Goal: Task Accomplishment & Management: Use online tool/utility

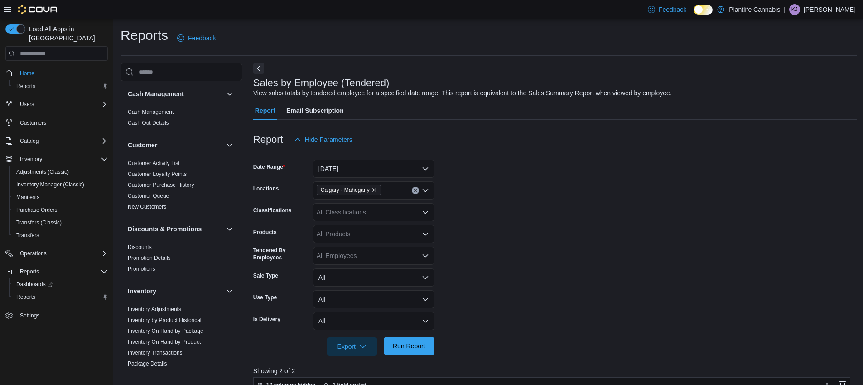
scroll to position [151, 0]
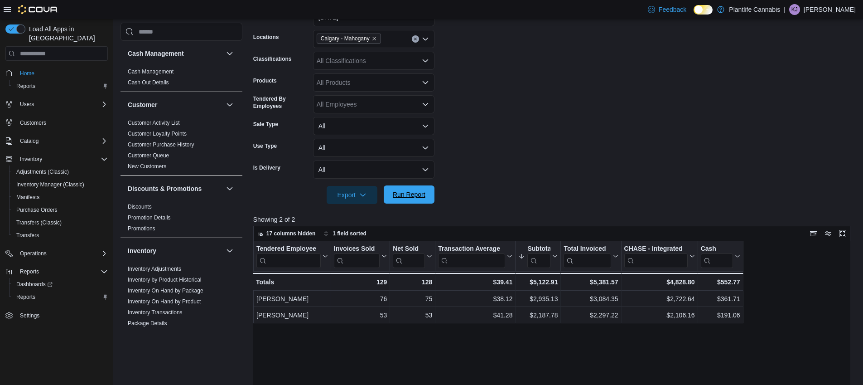
click at [404, 202] on span "Run Report" at bounding box center [409, 194] width 40 height 18
click at [377, 40] on icon "Remove Calgary - Mahogany from selection in this group" at bounding box center [373, 38] width 5 height 5
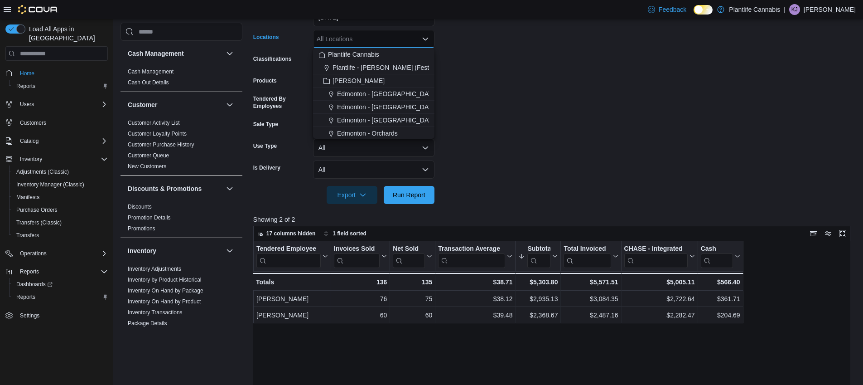
click at [379, 40] on div "All Locations Combo box. Selected. Combo box input. All Locations. Type some te…" at bounding box center [373, 39] width 121 height 18
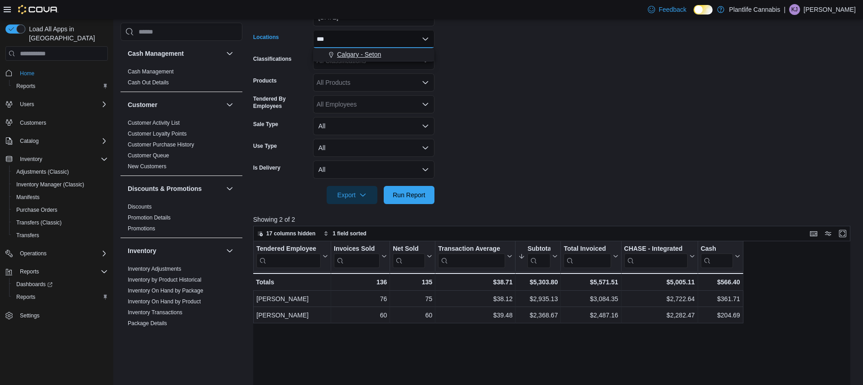
type input "***"
click at [379, 53] on span "Calgary - Seton" at bounding box center [359, 54] width 44 height 9
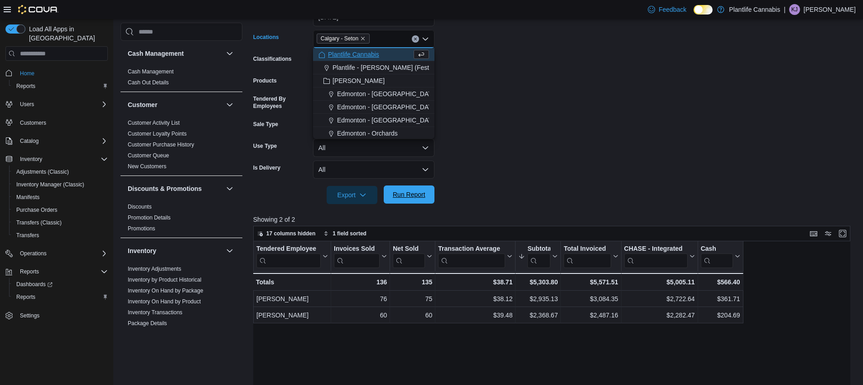
click at [410, 195] on span "Run Report" at bounding box center [409, 194] width 33 height 9
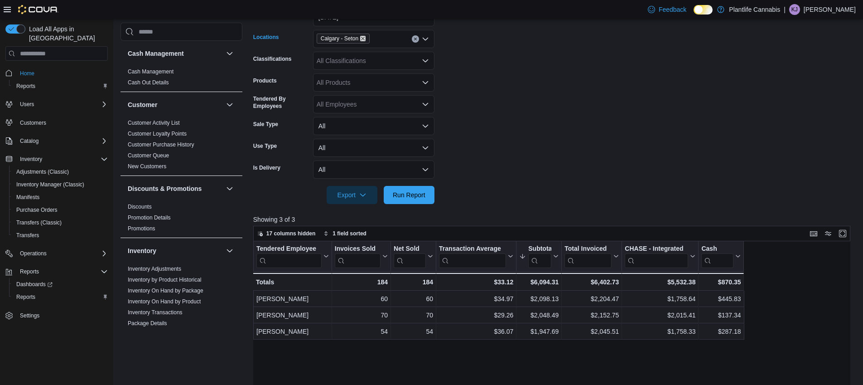
click at [366, 38] on icon "Remove Calgary - Seton from selection in this group" at bounding box center [362, 38] width 5 height 5
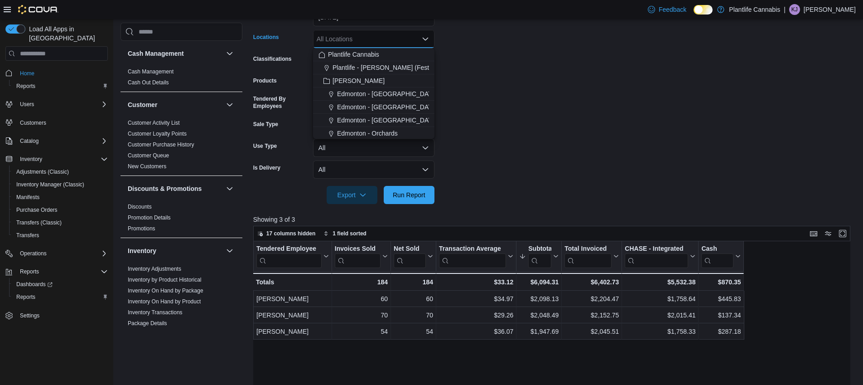
click at [367, 38] on div "All Locations Combo box. Selected. Combo box input. All Locations. Type some te…" at bounding box center [373, 39] width 121 height 18
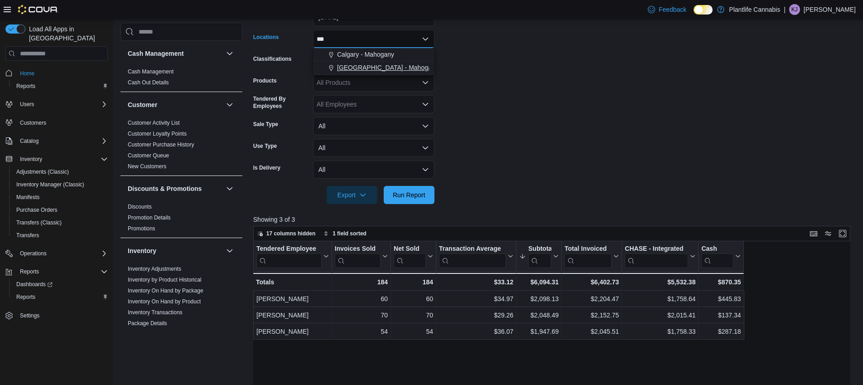
type input "***"
click at [388, 64] on span "[GEOGRAPHIC_DATA] - Mahogany Market" at bounding box center [398, 67] width 122 height 9
click at [415, 194] on span "Run Report" at bounding box center [409, 194] width 33 height 9
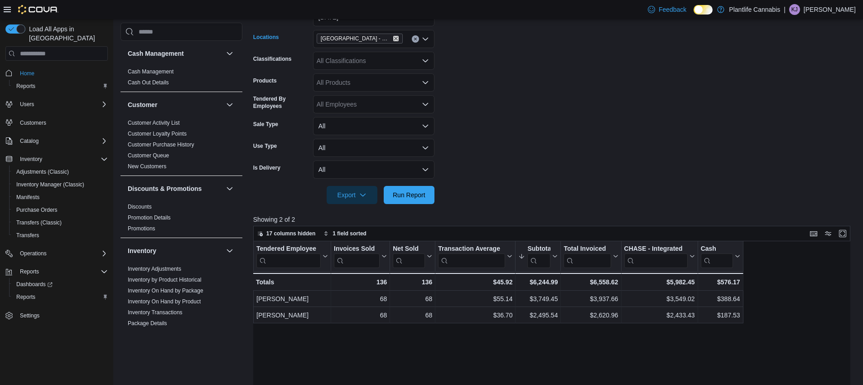
click at [397, 38] on icon "Remove Calgary - Mahogany Market from selection in this group" at bounding box center [395, 38] width 5 height 5
type input "***"
click at [396, 52] on div "Calgary - Mahogany" at bounding box center [373, 54] width 111 height 9
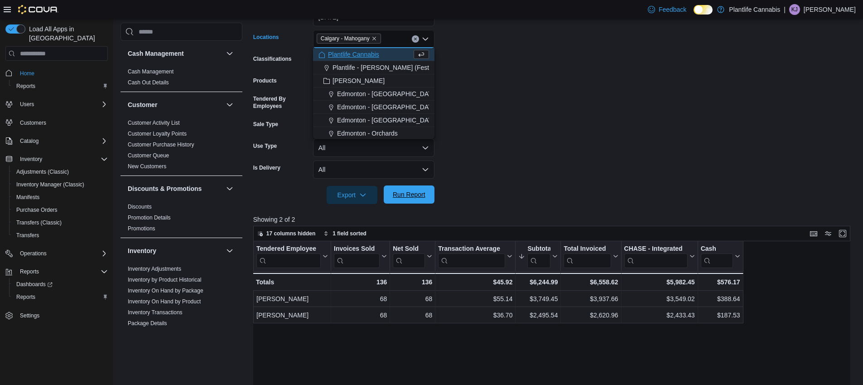
click at [408, 192] on span "Run Report" at bounding box center [409, 194] width 33 height 9
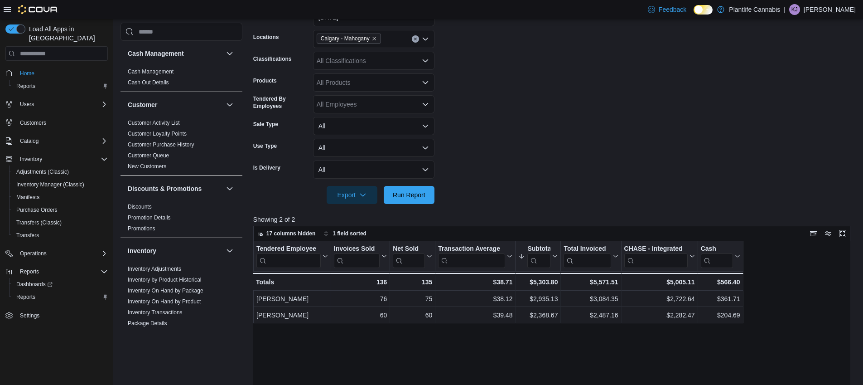
click at [350, 84] on div "All Products" at bounding box center [373, 82] width 121 height 18
click at [350, 60] on div "All Classifications" at bounding box center [373, 61] width 121 height 18
type input "***"
click at [379, 79] on span "Accessory Group" at bounding box center [356, 76] width 48 height 9
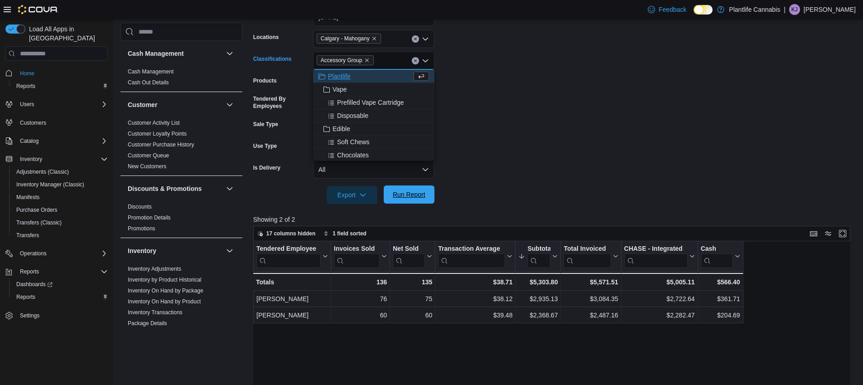
click at [415, 197] on span "Run Report" at bounding box center [409, 194] width 33 height 9
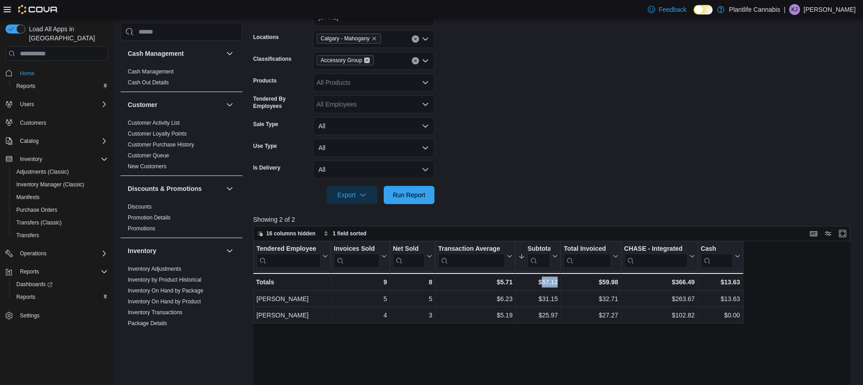
click at [370, 62] on icon "Remove Accessory Group from selection in this group" at bounding box center [366, 60] width 5 height 5
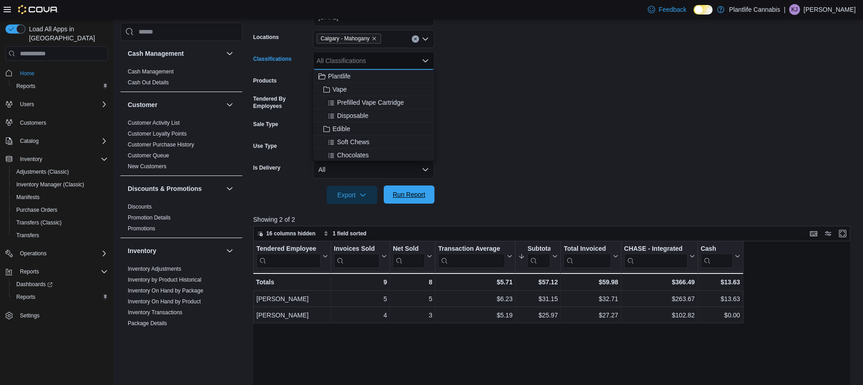
click at [408, 195] on span "Run Report" at bounding box center [409, 194] width 33 height 9
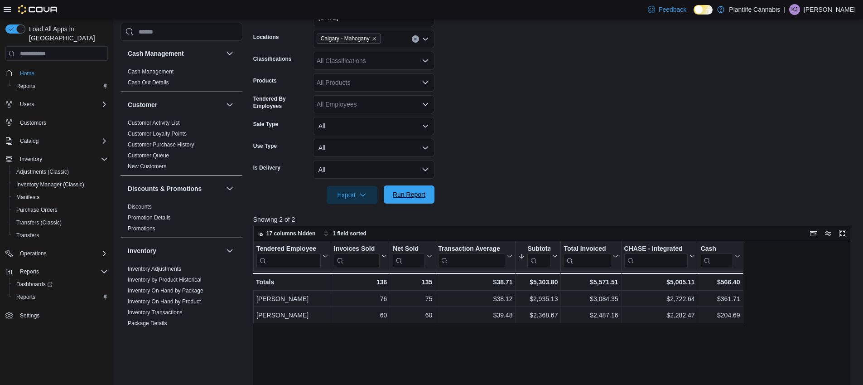
click at [408, 197] on span "Run Report" at bounding box center [409, 194] width 33 height 9
click at [405, 192] on span "Run Report" at bounding box center [409, 194] width 33 height 9
click at [422, 199] on span "Run Report" at bounding box center [409, 194] width 40 height 18
